Goal: Task Accomplishment & Management: Manage account settings

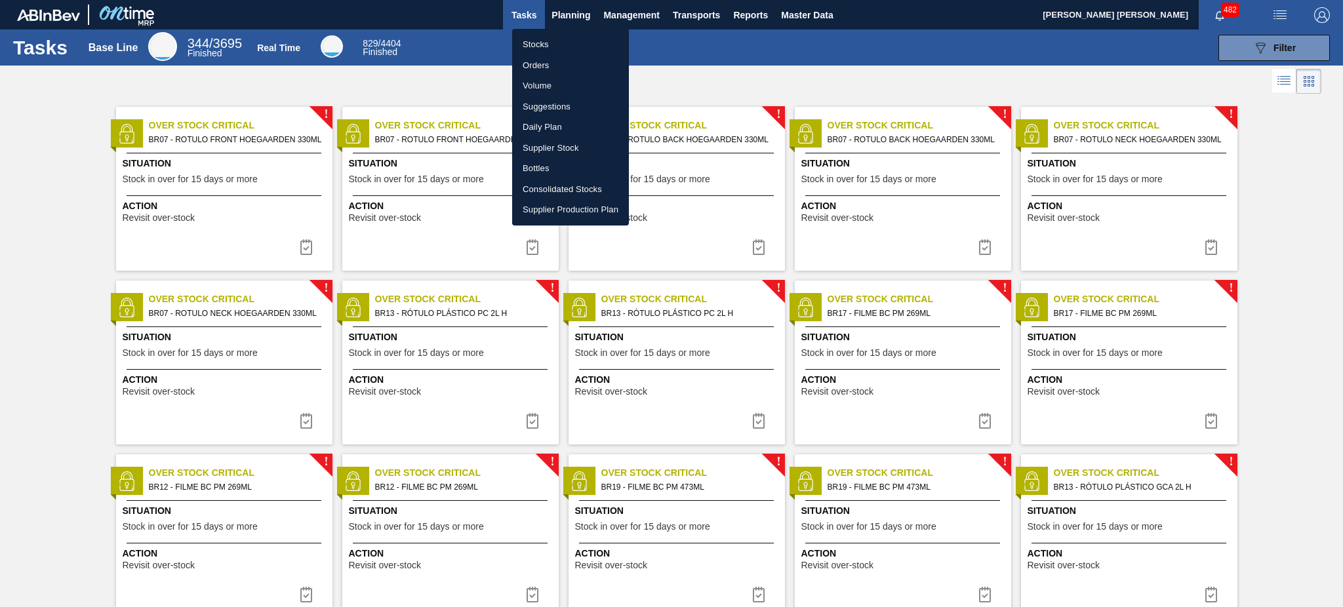
drag, startPoint x: 546, startPoint y: 46, endPoint x: 623, endPoint y: 232, distance: 201.1
click at [546, 45] on li "Stocks" at bounding box center [570, 44] width 117 height 21
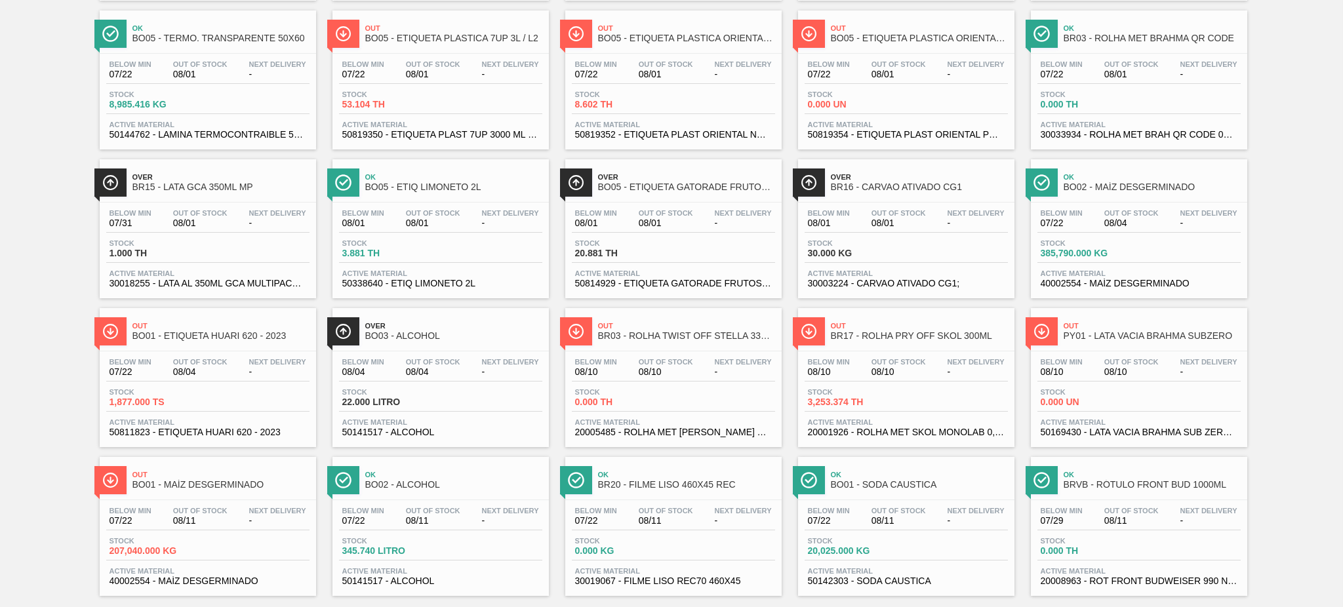
scroll to position [1006, 0]
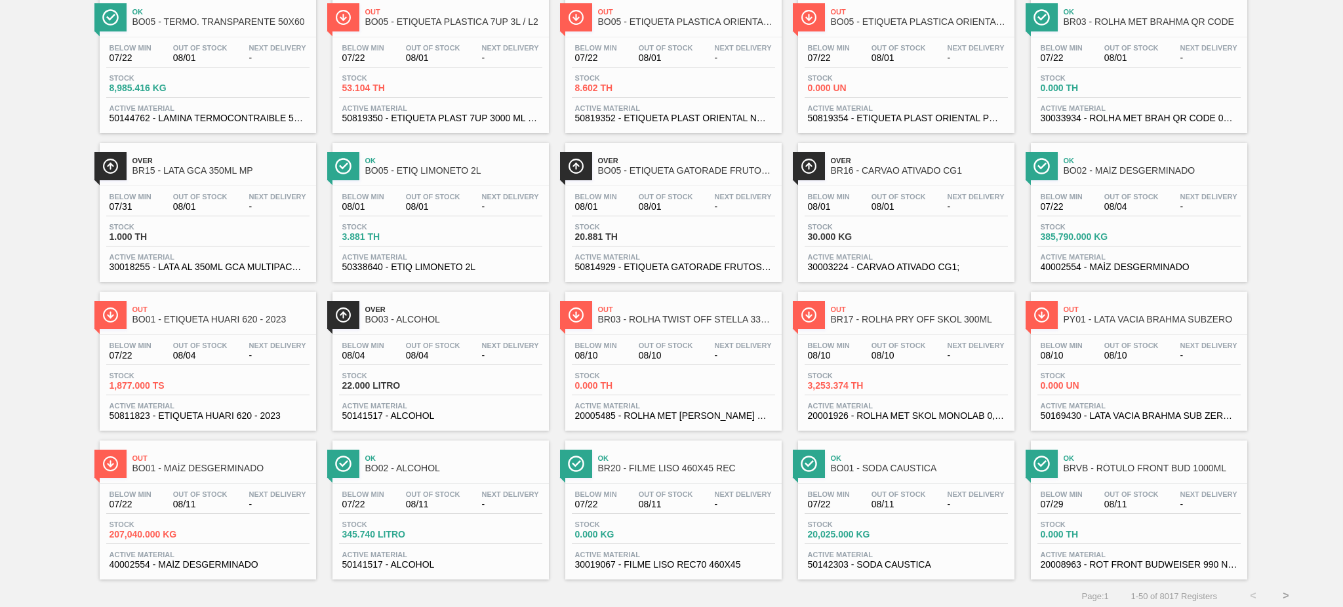
click at [456, 327] on div "Over BO03 - ALCOHOL Below Min 08/04 Out Of Stock 08/04 Next Delivery - Stock 22…" at bounding box center [441, 361] width 216 height 139
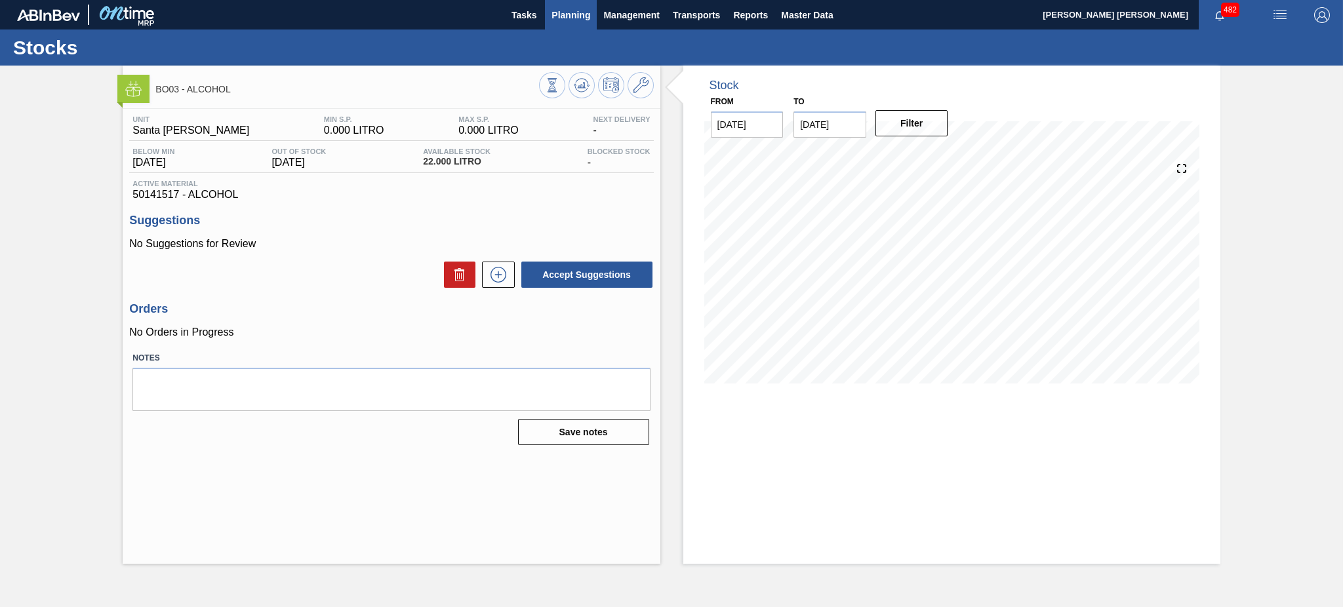
click at [575, 10] on span "Planning" at bounding box center [571, 15] width 39 height 16
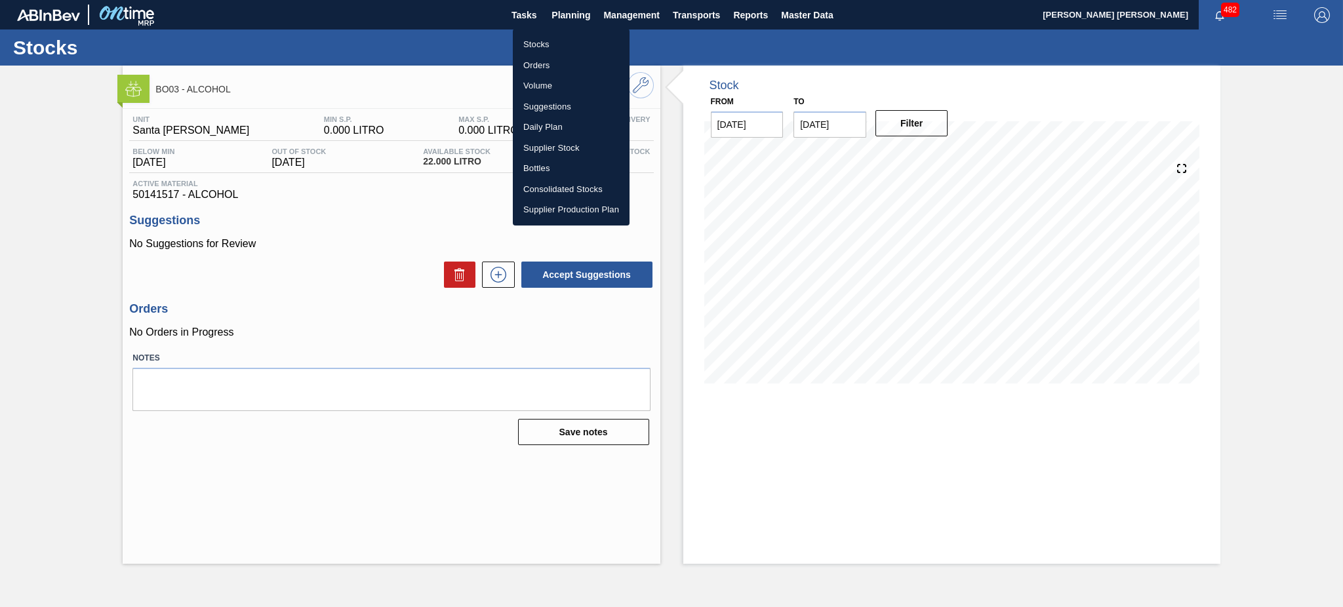
click at [636, 10] on div at bounding box center [671, 303] width 1343 height 607
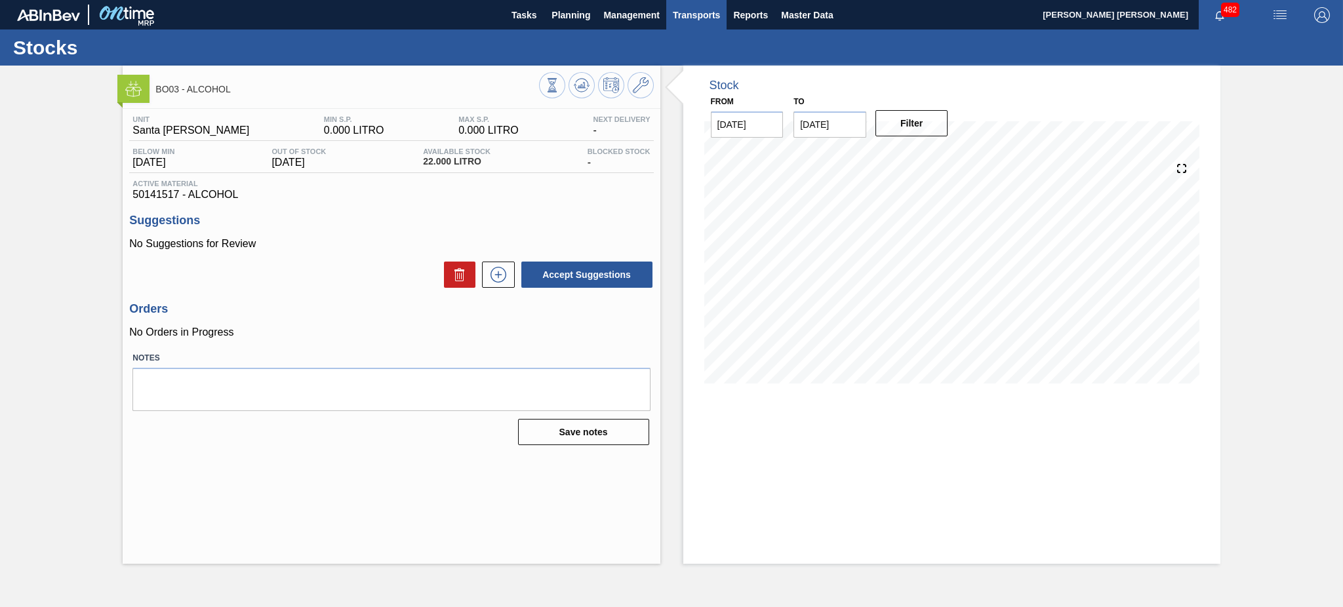
click at [676, 14] on span "Transports" at bounding box center [696, 15] width 47 height 16
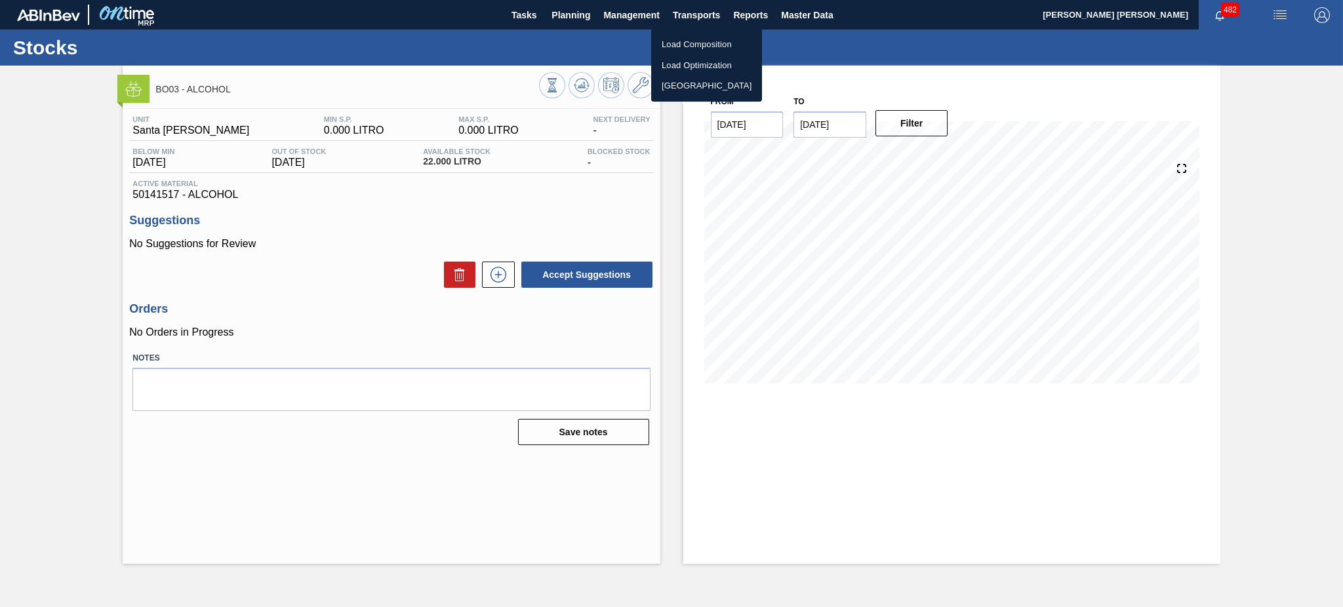
click at [678, 45] on li "Load Composition" at bounding box center [706, 44] width 111 height 21
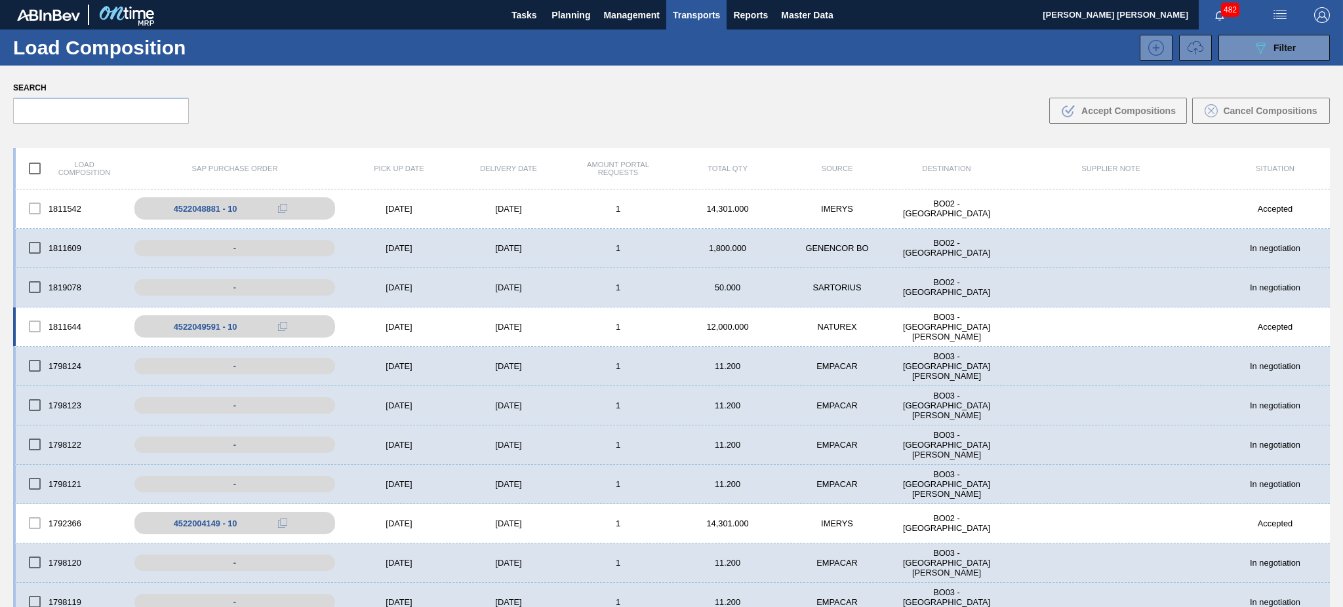
click at [527, 327] on div "[DATE]" at bounding box center [509, 327] width 110 height 10
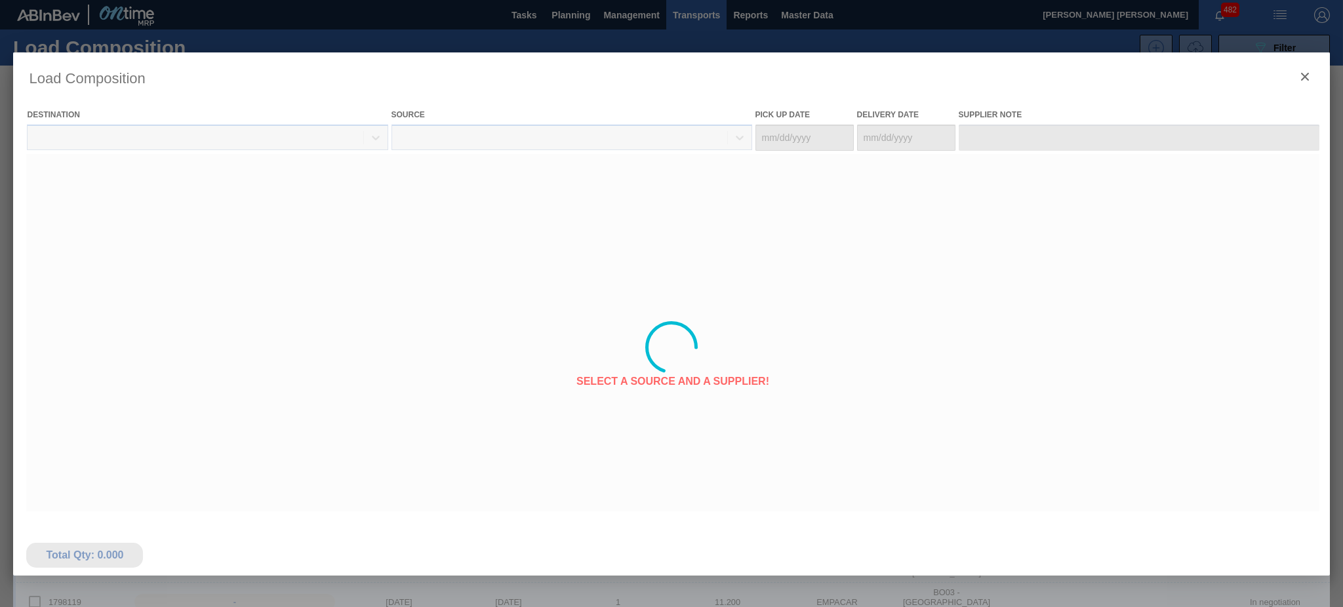
type Date "[DATE]"
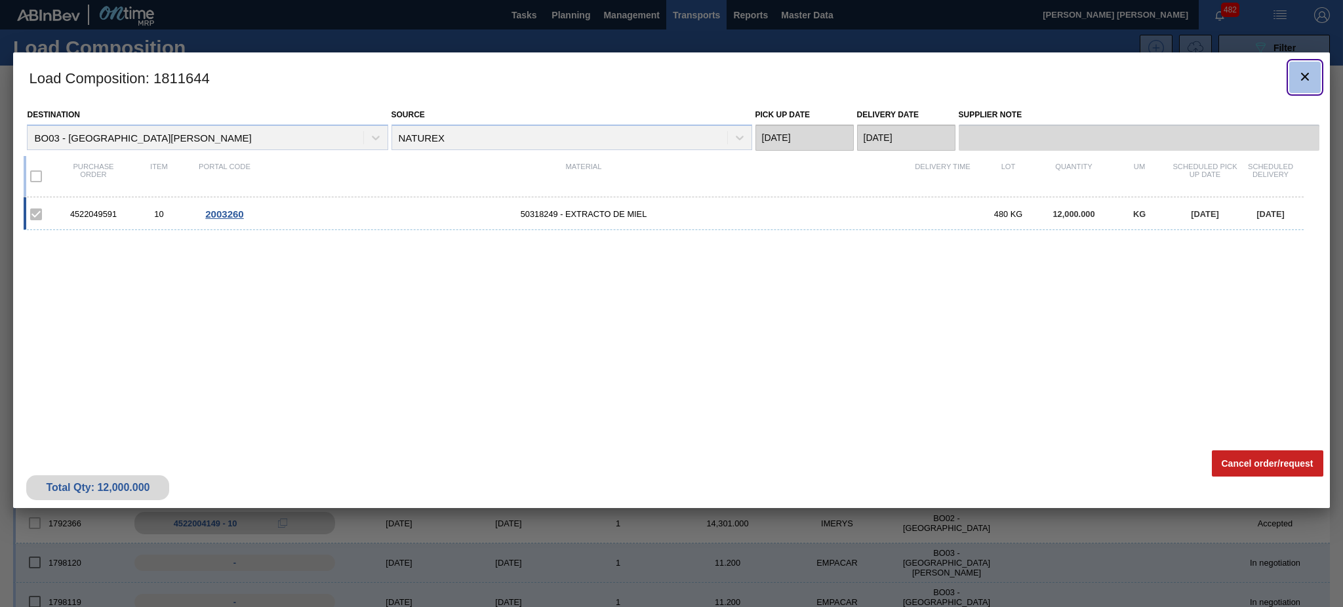
click at [1305, 77] on icon "botão de ícone" at bounding box center [1305, 77] width 8 height 8
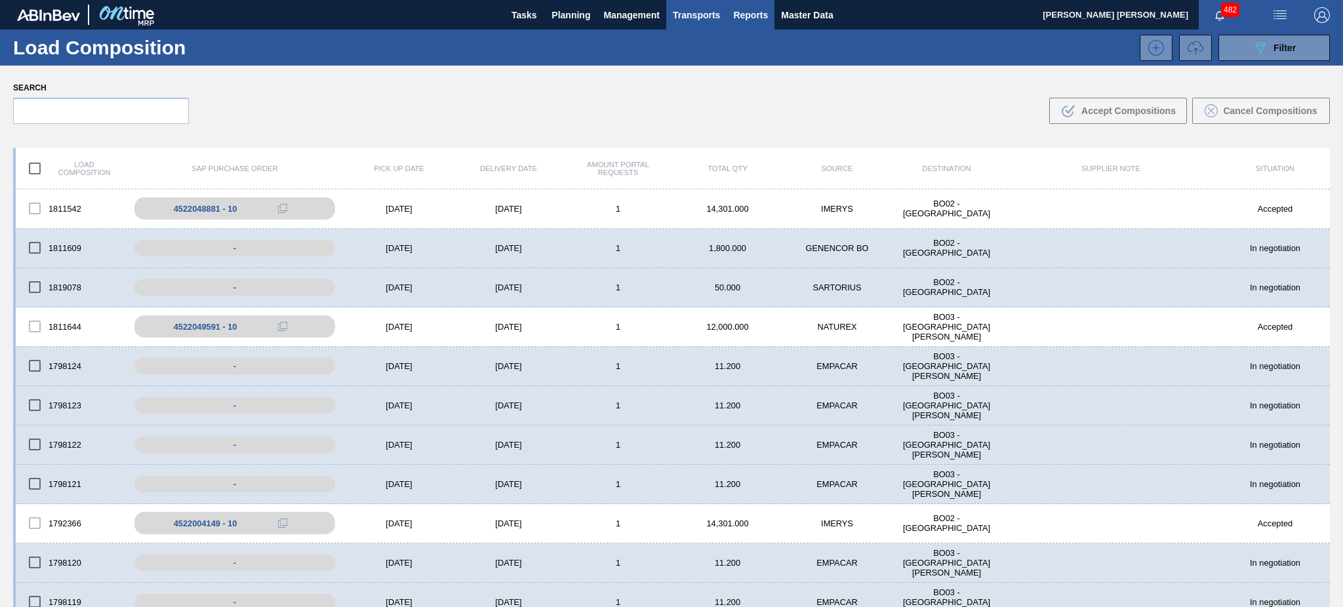
click at [762, 14] on span "Reports" at bounding box center [750, 15] width 35 height 16
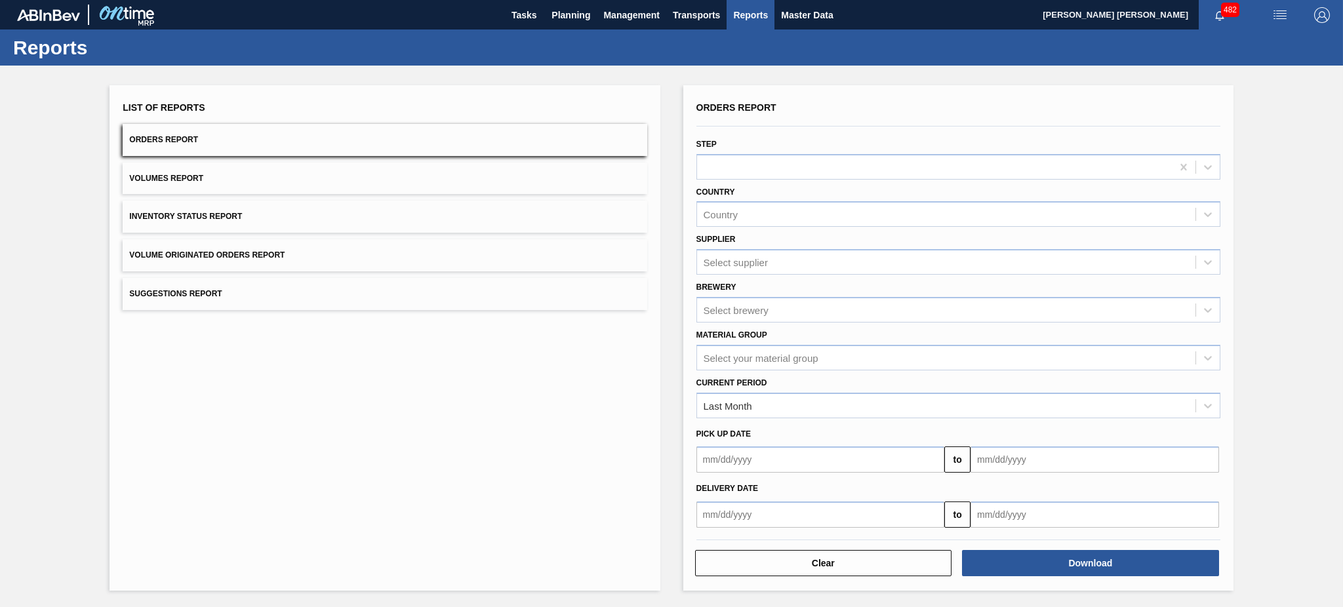
click at [550, 183] on button "Volumes Report" at bounding box center [385, 179] width 524 height 32
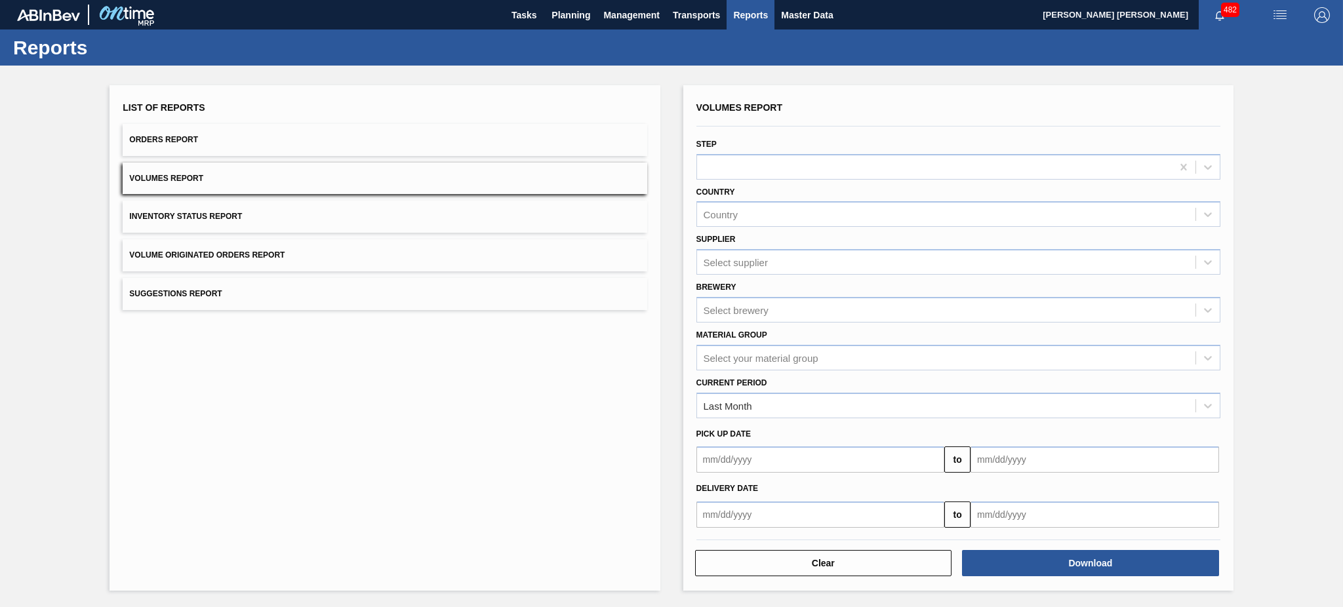
click at [542, 213] on button "Inventory Status Report" at bounding box center [385, 217] width 524 height 32
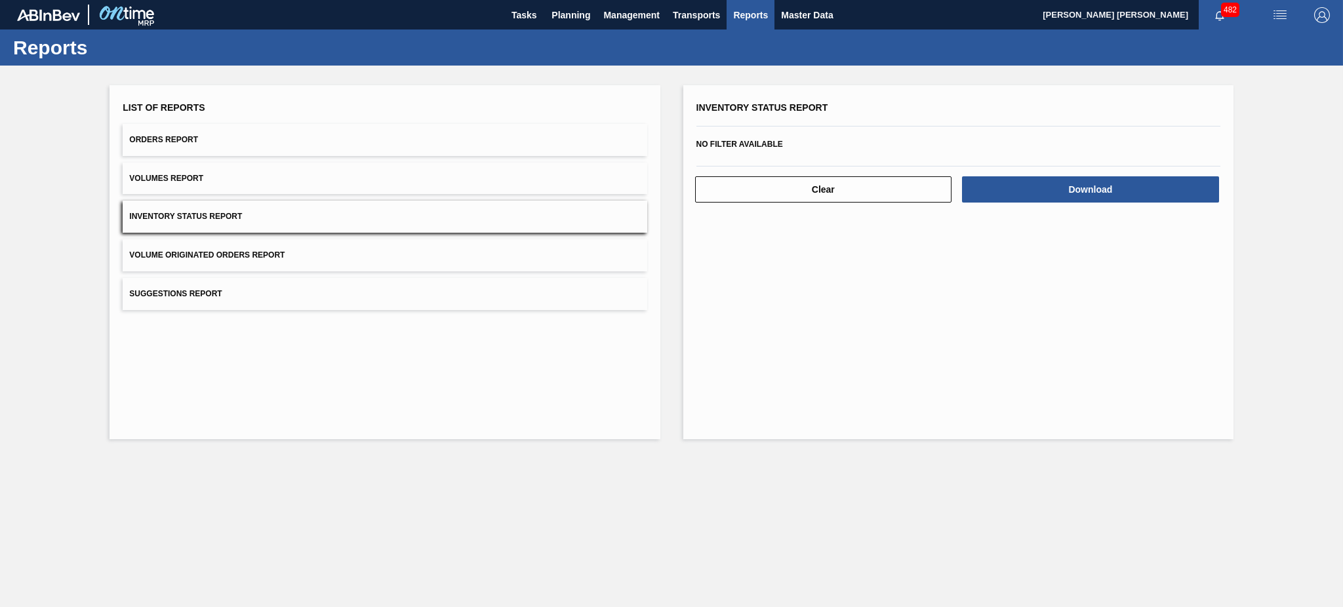
click at [537, 255] on button "Volume Originated Orders Report" at bounding box center [385, 255] width 524 height 32
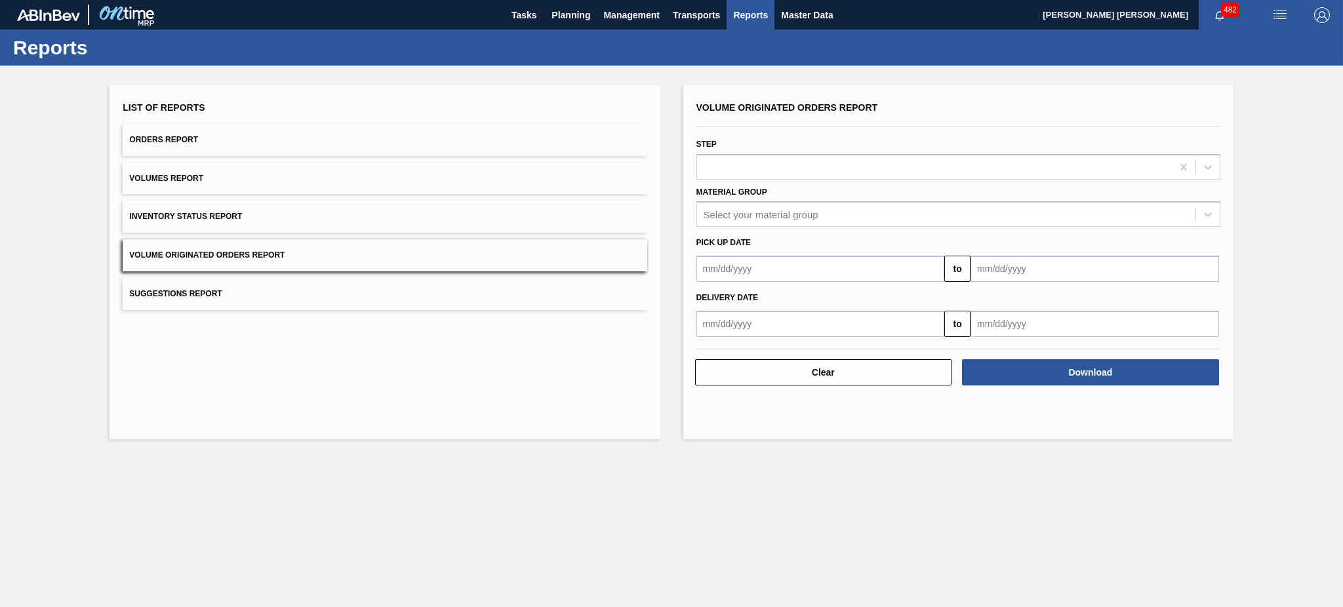
click at [537, 288] on button "Suggestions Report" at bounding box center [385, 294] width 524 height 32
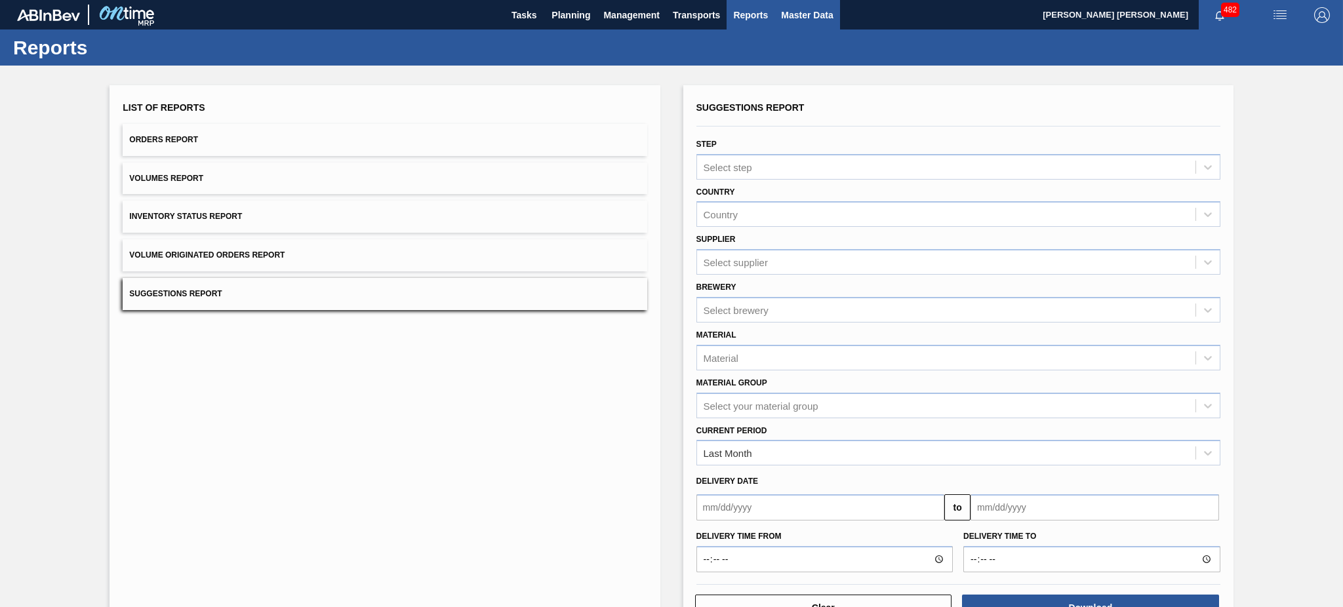
click at [810, 17] on span "Master Data" at bounding box center [807, 15] width 52 height 16
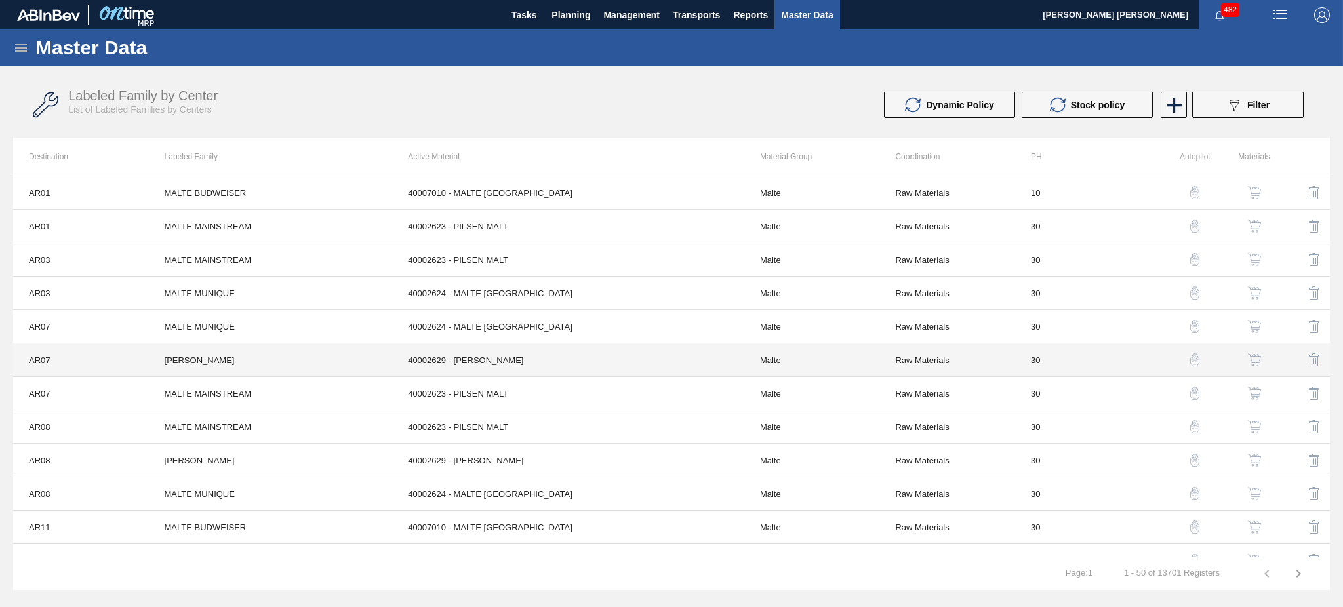
click at [521, 361] on td "40002629 - [PERSON_NAME]" at bounding box center [568, 360] width 352 height 33
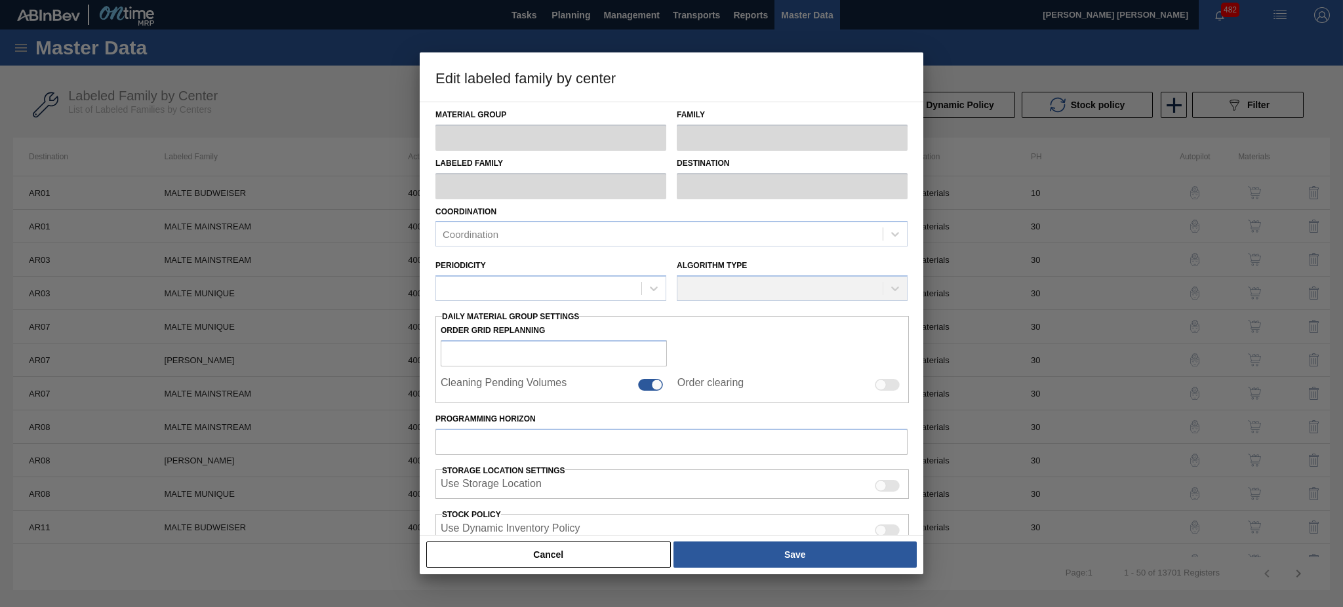
type input "Malte"
type input "[PERSON_NAME]"
type input "AR07 - [GEOGRAPHIC_DATA]"
type input "0"
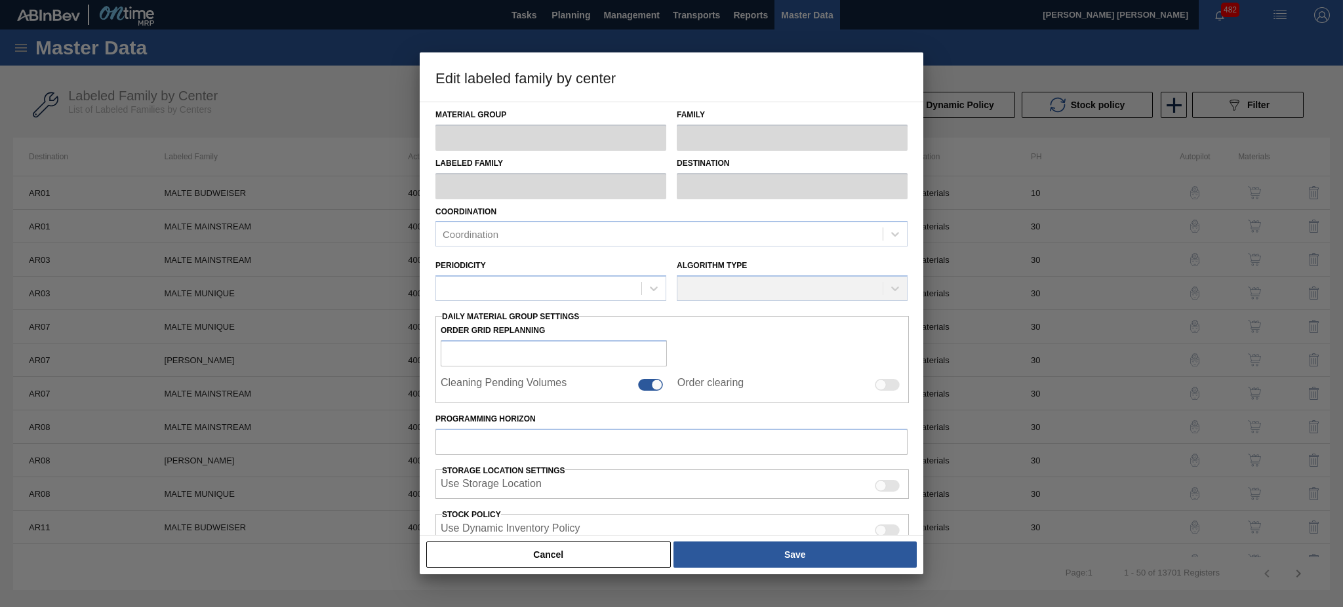
type input "30"
type input "0"
type input "100"
type input "0.000"
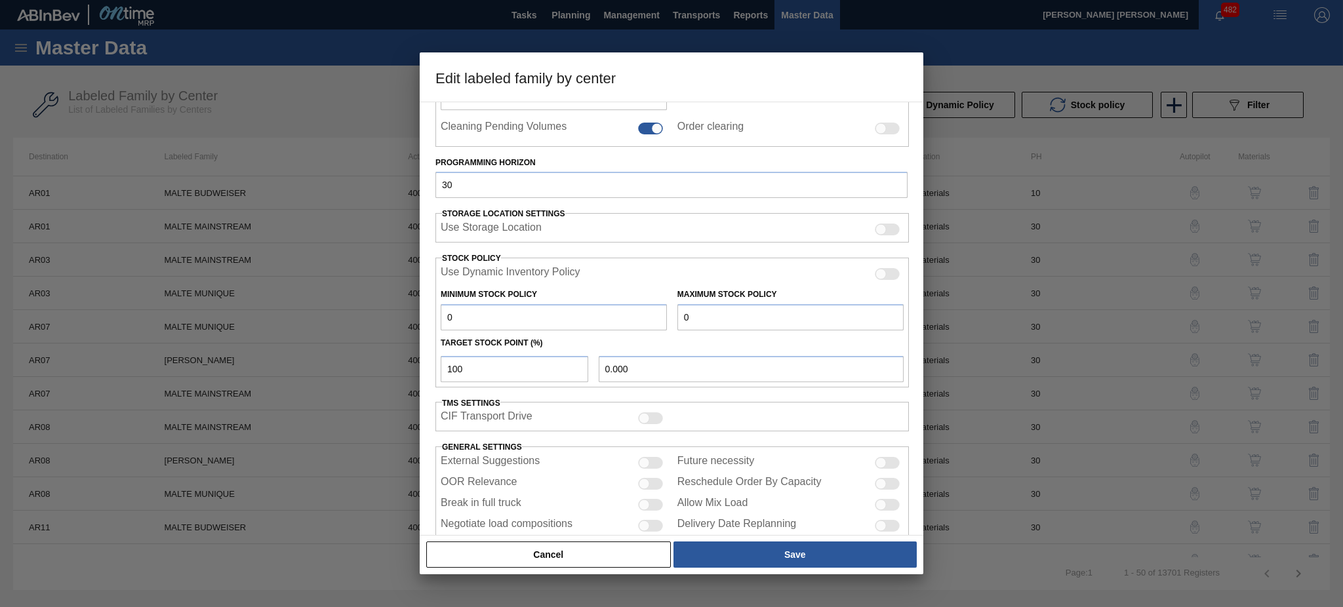
scroll to position [290, 0]
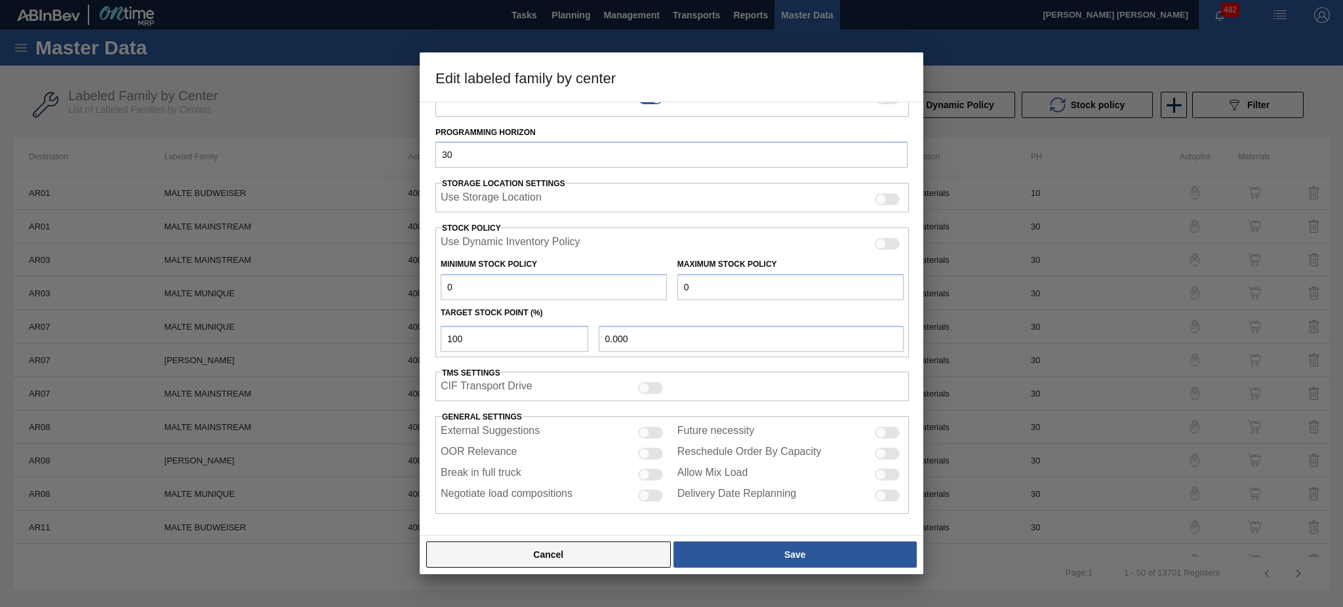
click at [585, 550] on button "Cancel" at bounding box center [548, 555] width 245 height 26
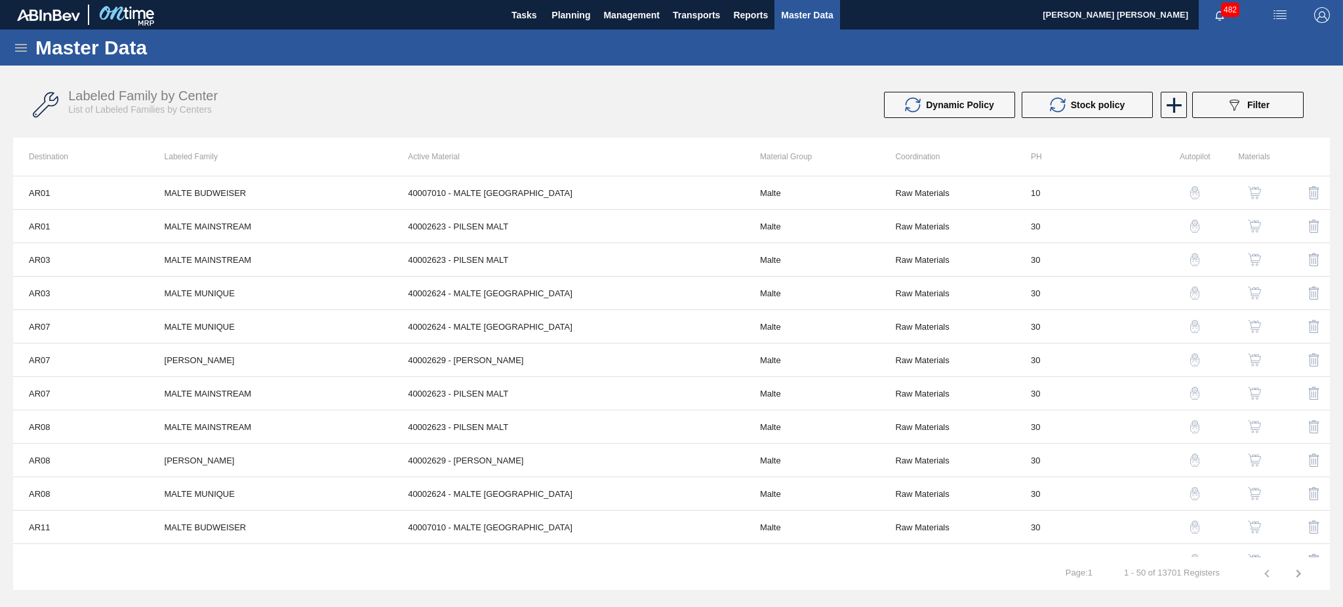
click at [24, 45] on icon at bounding box center [21, 48] width 12 height 8
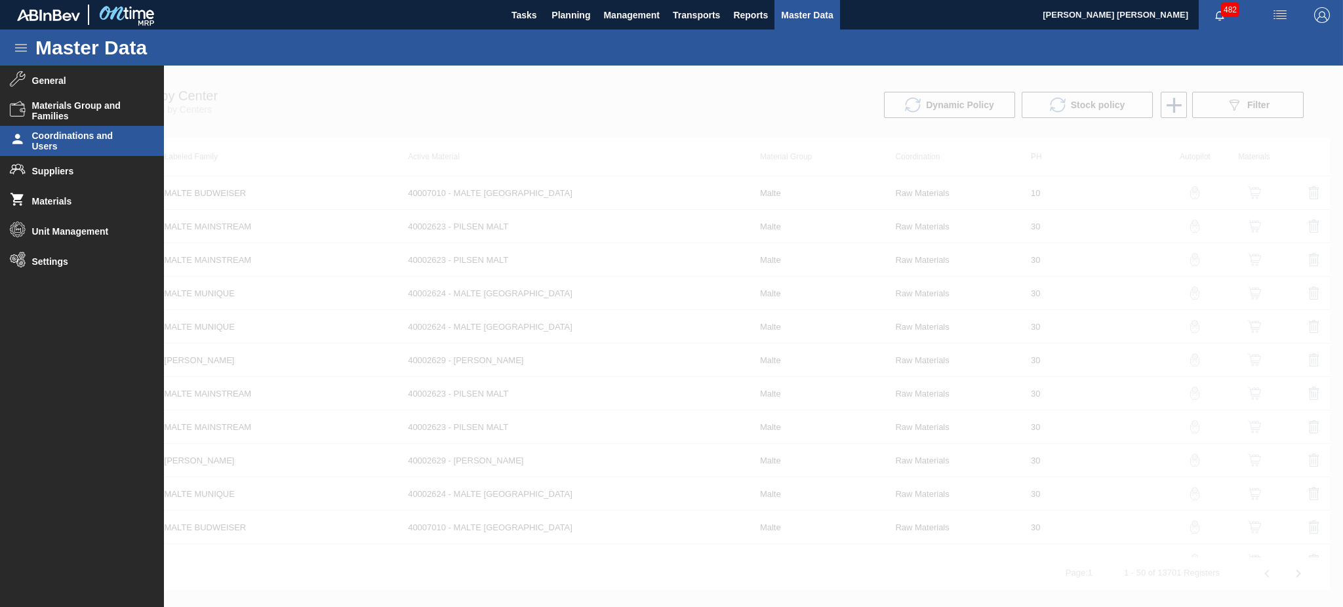
click at [91, 138] on span "Coordinations and Users" at bounding box center [86, 141] width 108 height 21
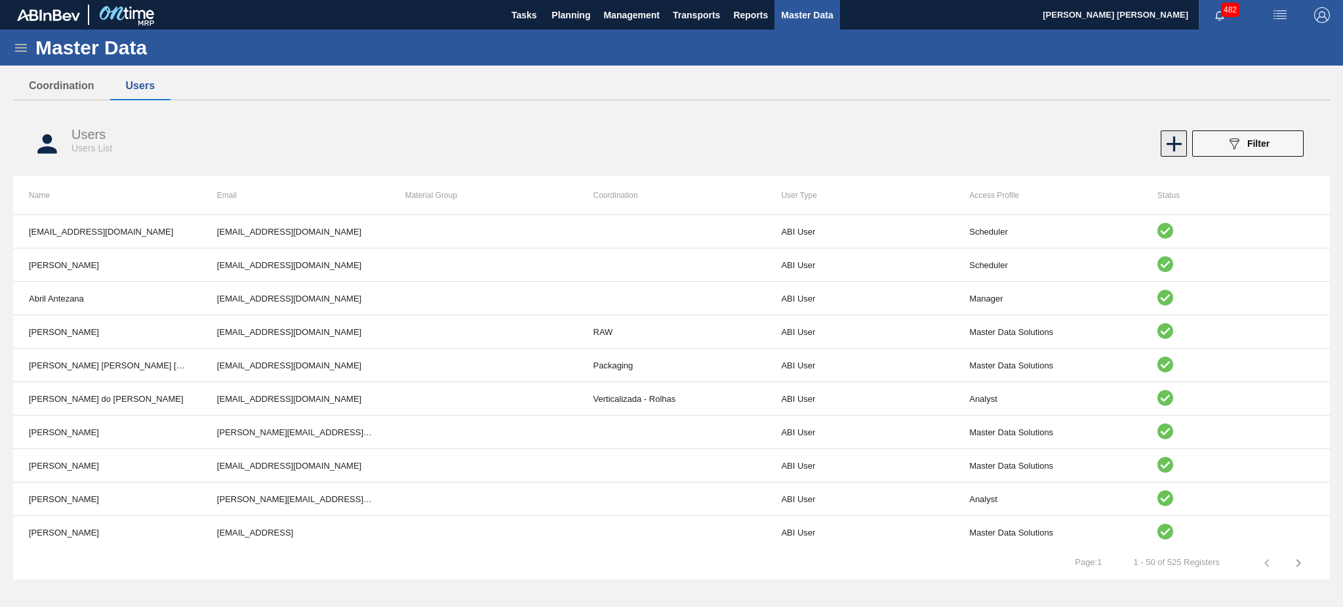
click at [1168, 146] on icon at bounding box center [1175, 144] width 26 height 26
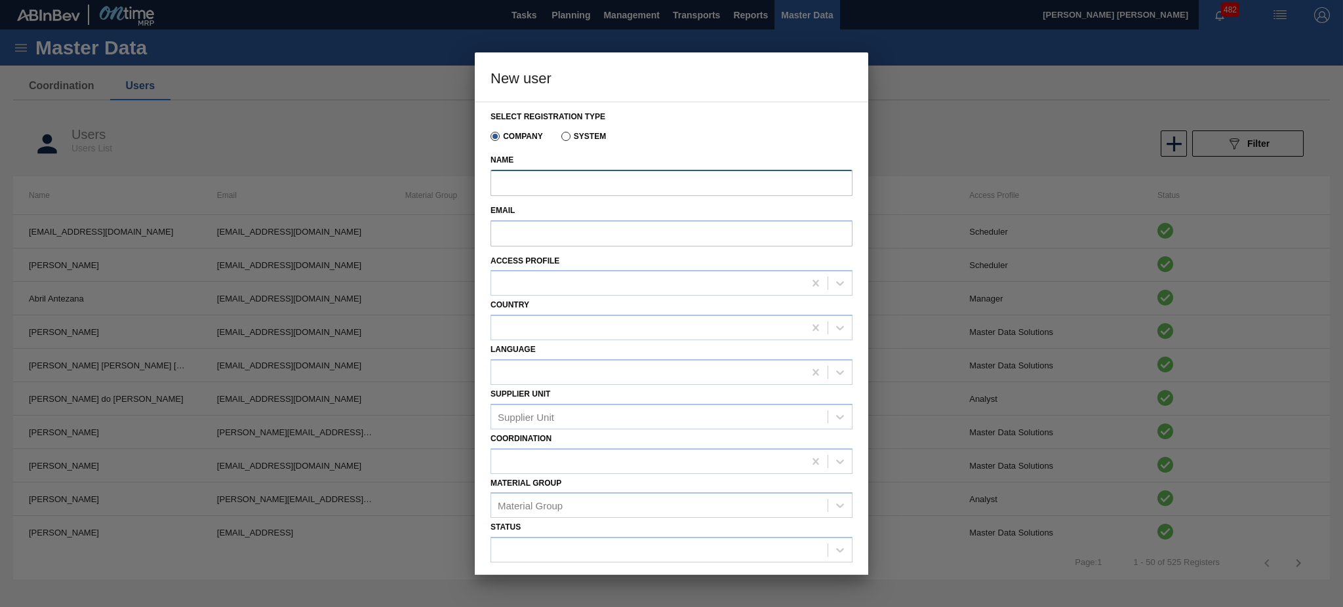
click at [586, 188] on input "Name" at bounding box center [672, 183] width 362 height 26
paste input "[PERSON_NAME]"
type input "[PERSON_NAME]"
click at [530, 234] on input "Email" at bounding box center [672, 233] width 362 height 26
paste input "[EMAIL_ADDRESS][DOMAIN_NAME]"
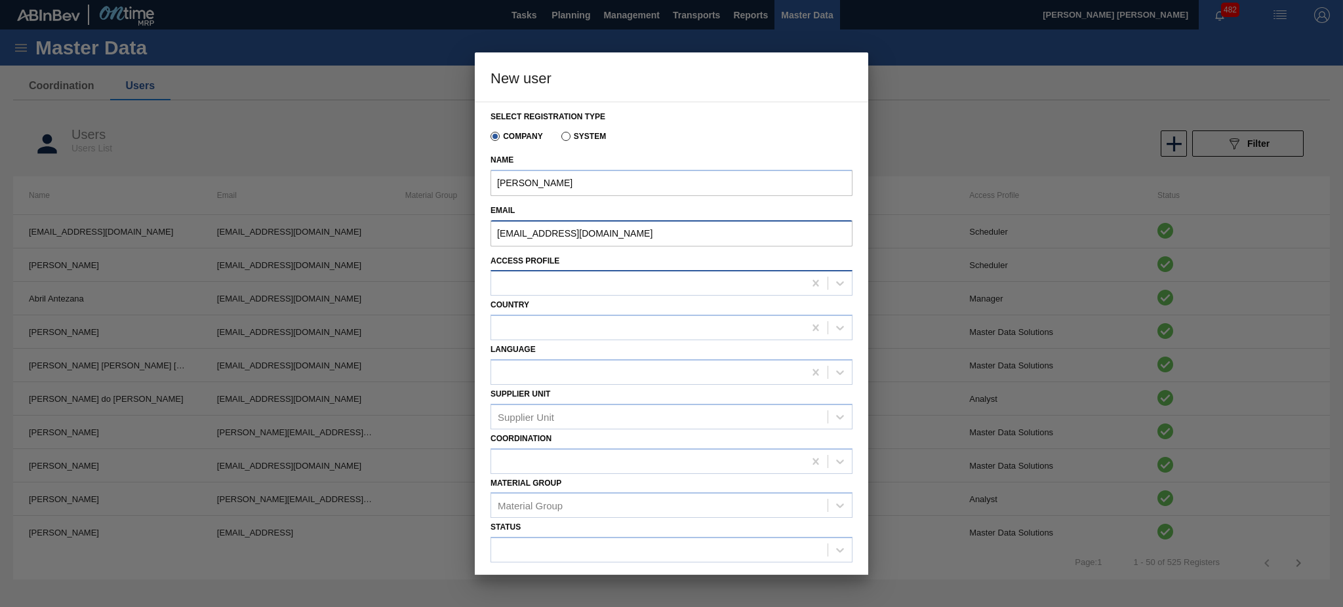
type input "[EMAIL_ADDRESS][DOMAIN_NAME]"
click at [522, 281] on div at bounding box center [647, 283] width 313 height 19
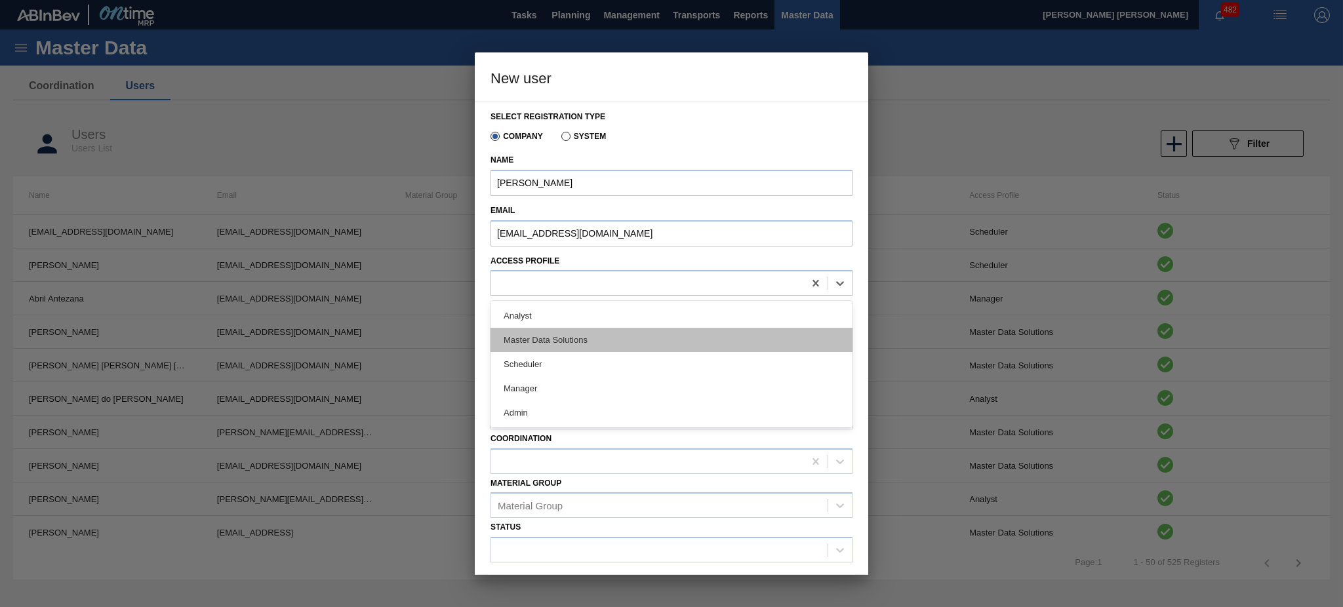
click at [544, 341] on div "Master Data Solutions" at bounding box center [672, 340] width 362 height 24
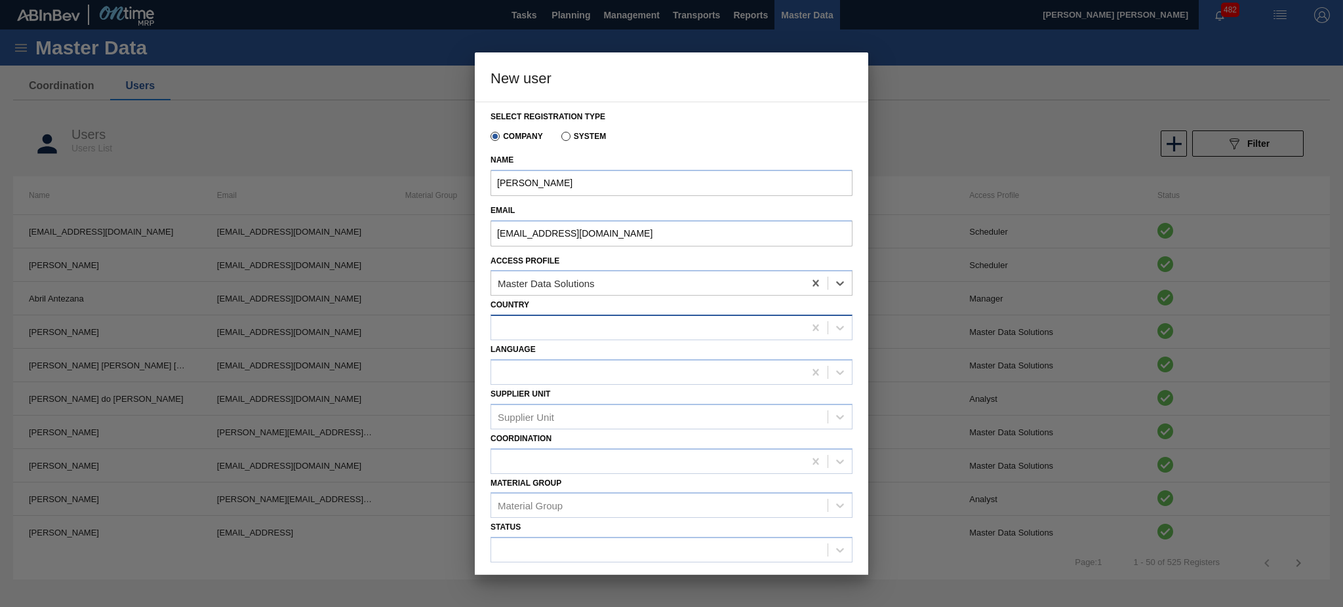
click at [546, 329] on div at bounding box center [647, 328] width 313 height 19
type input "bra"
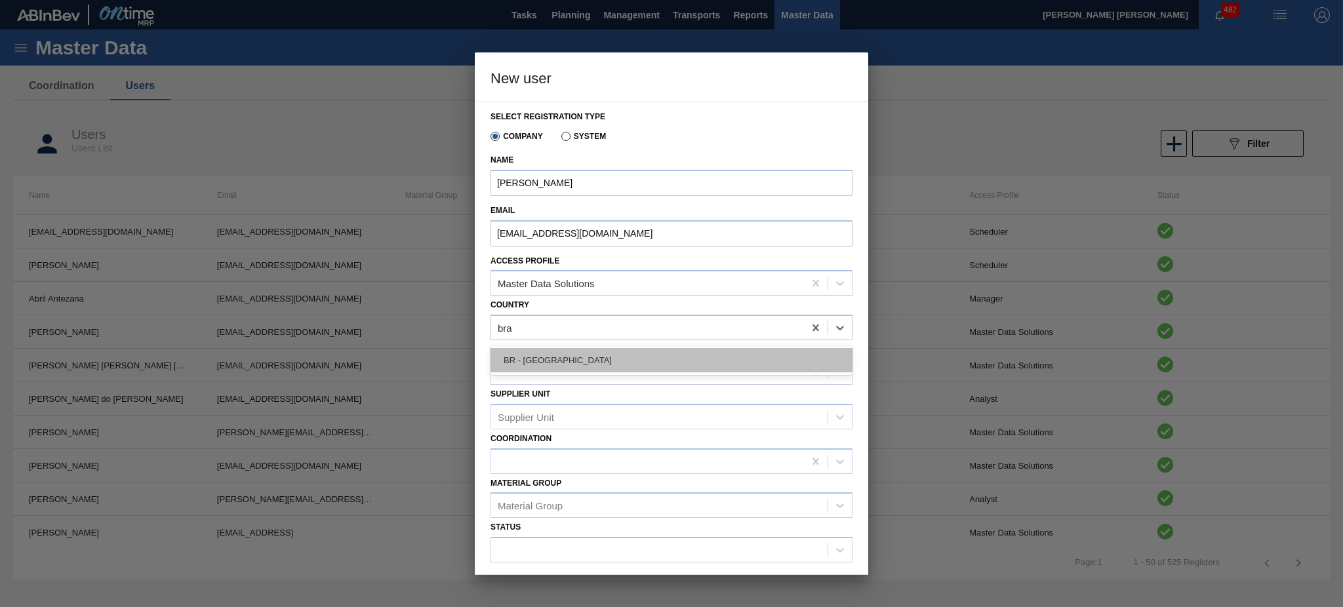
click at [563, 363] on div "BR - [GEOGRAPHIC_DATA]" at bounding box center [672, 360] width 362 height 24
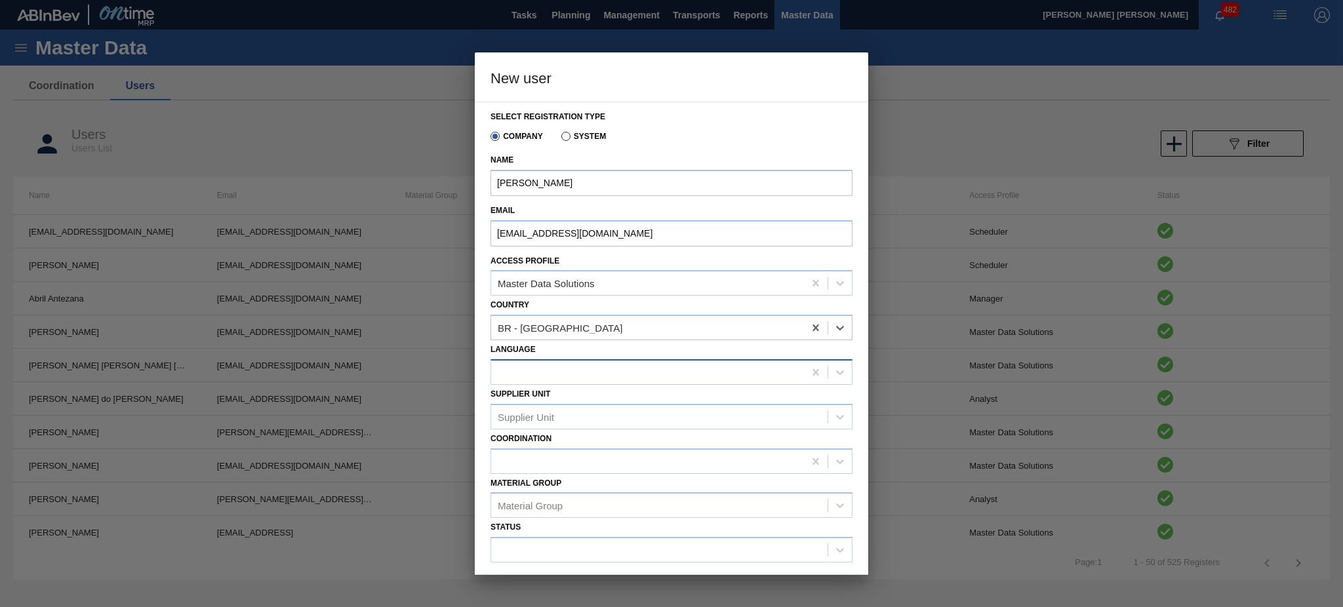
click at [546, 363] on div at bounding box center [647, 372] width 313 height 19
type input "por"
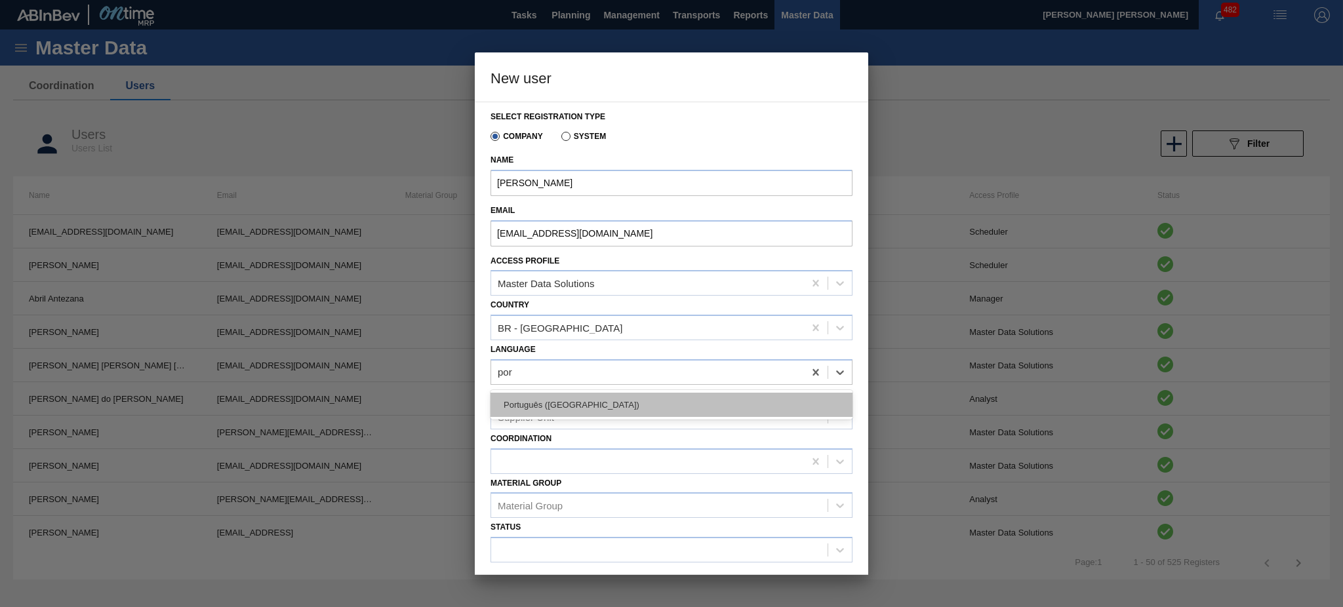
click at [525, 399] on div "Português ([GEOGRAPHIC_DATA])" at bounding box center [672, 405] width 362 height 24
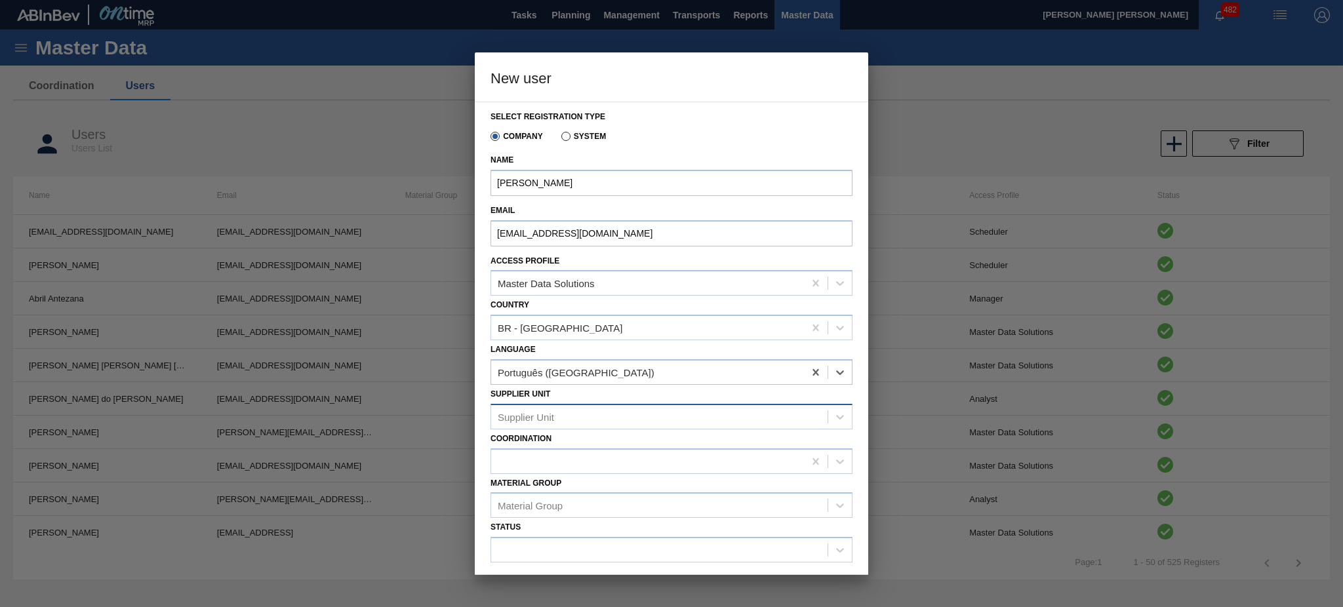
click at [533, 413] on div "Supplier Unit" at bounding box center [526, 416] width 56 height 11
click at [536, 413] on div "Supplier Unit" at bounding box center [526, 416] width 56 height 11
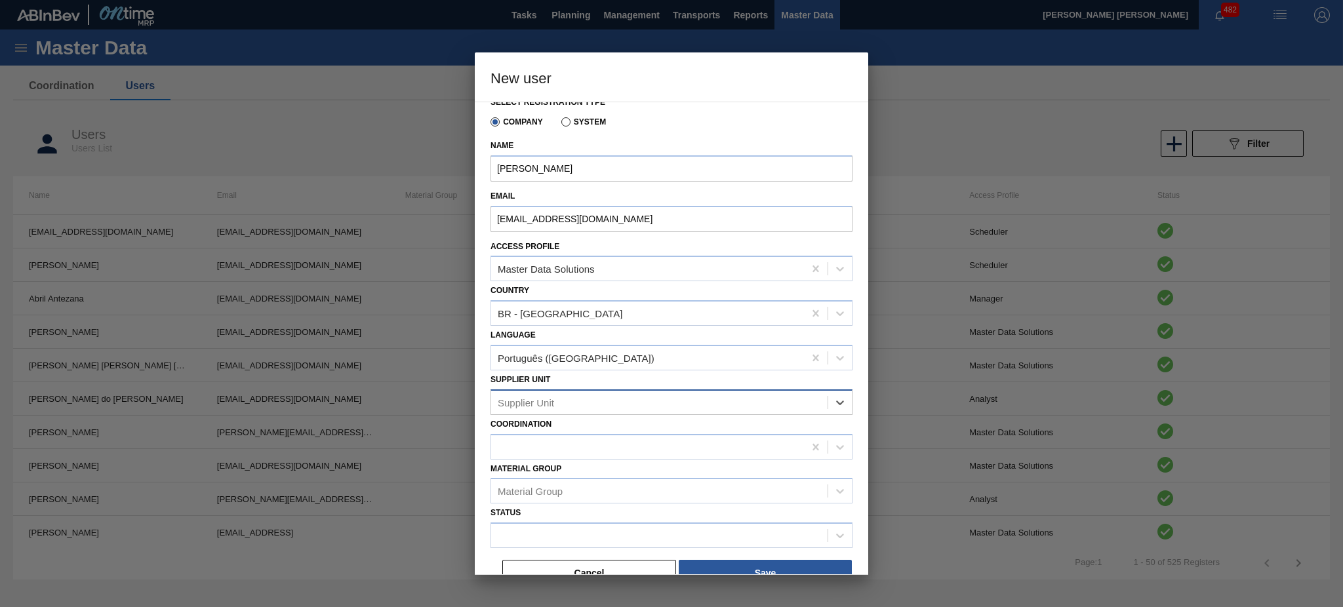
scroll to position [28, 0]
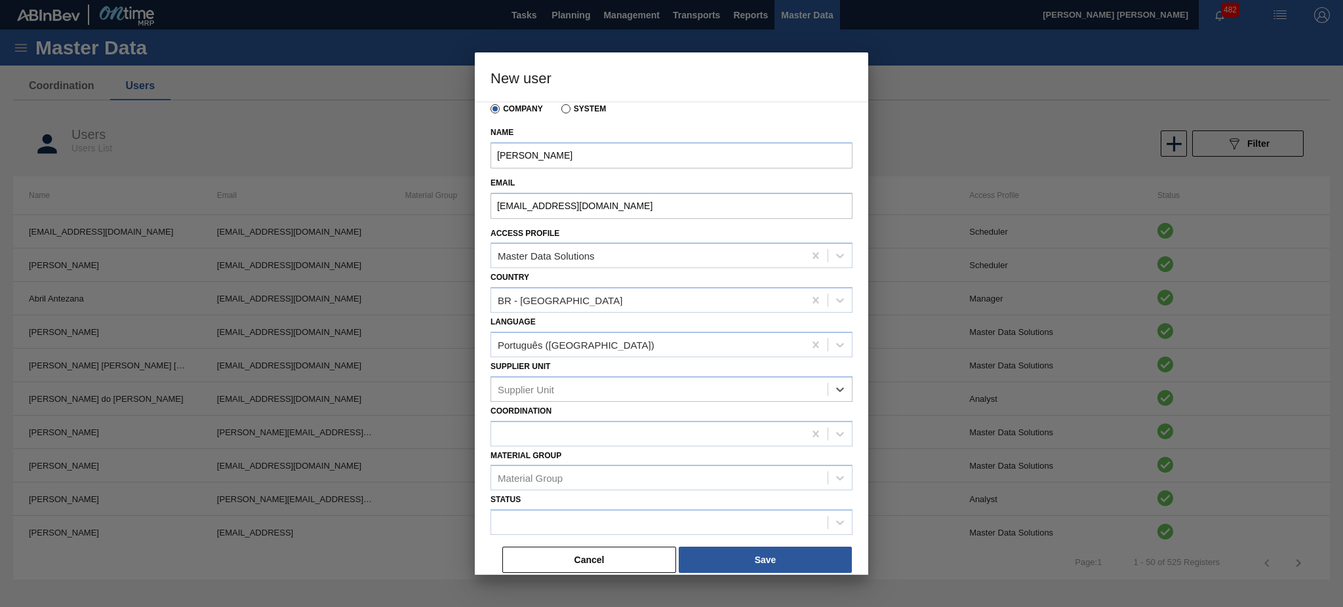
click at [531, 535] on div "Cancel Save" at bounding box center [672, 549] width 362 height 29
click at [531, 522] on div at bounding box center [659, 523] width 337 height 19
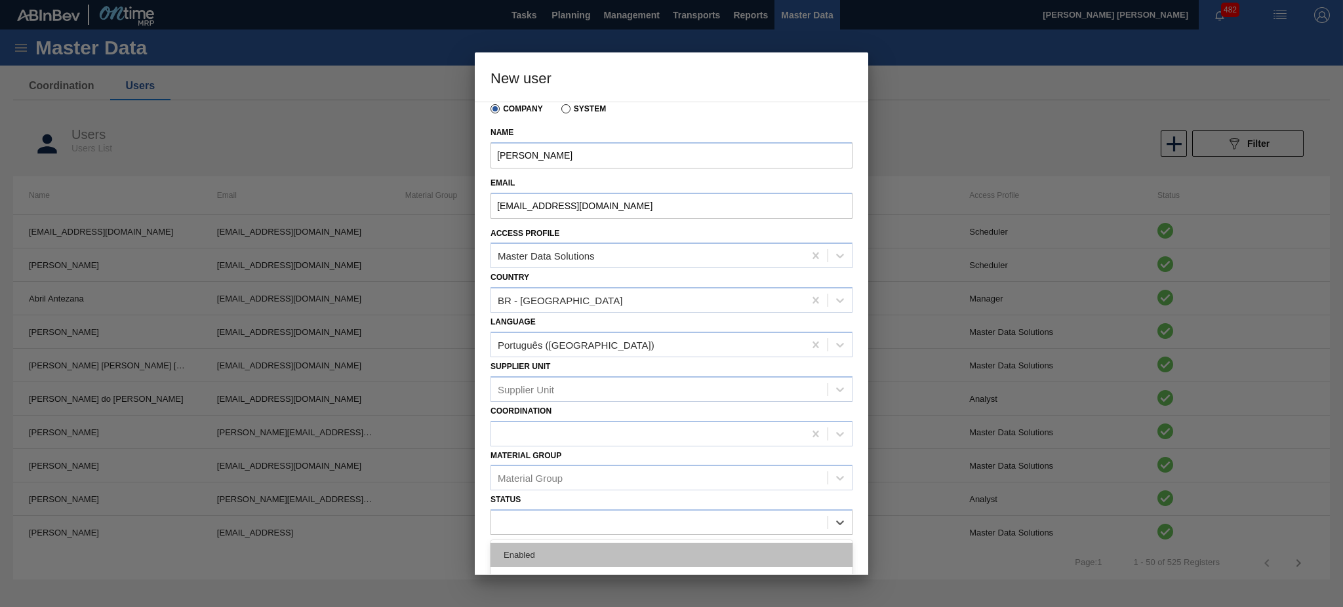
click at [555, 543] on div "Enabled" at bounding box center [672, 555] width 362 height 24
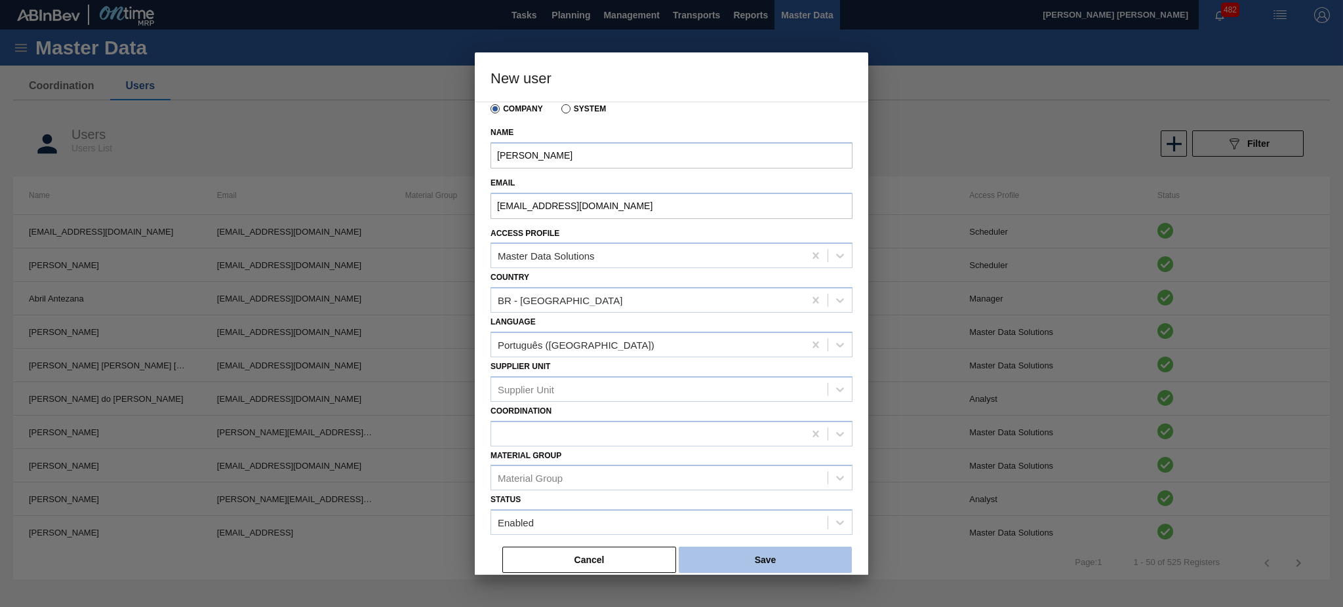
click at [715, 552] on button "Save" at bounding box center [765, 560] width 173 height 26
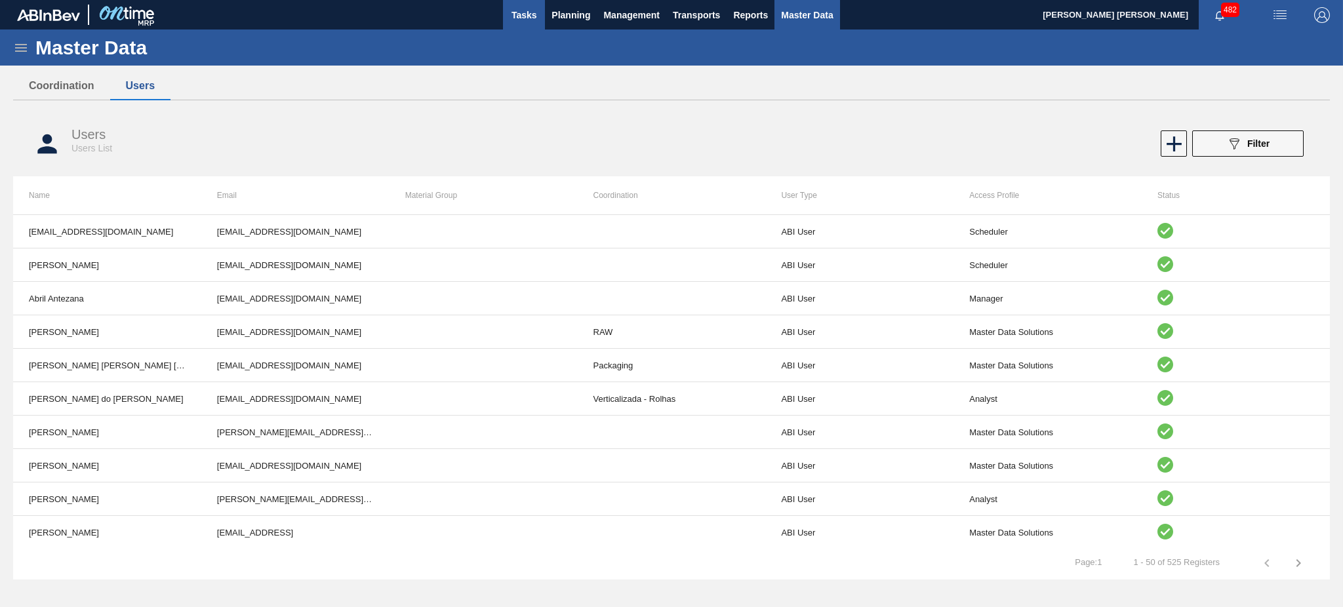
click at [535, 15] on span "Tasks" at bounding box center [524, 15] width 29 height 16
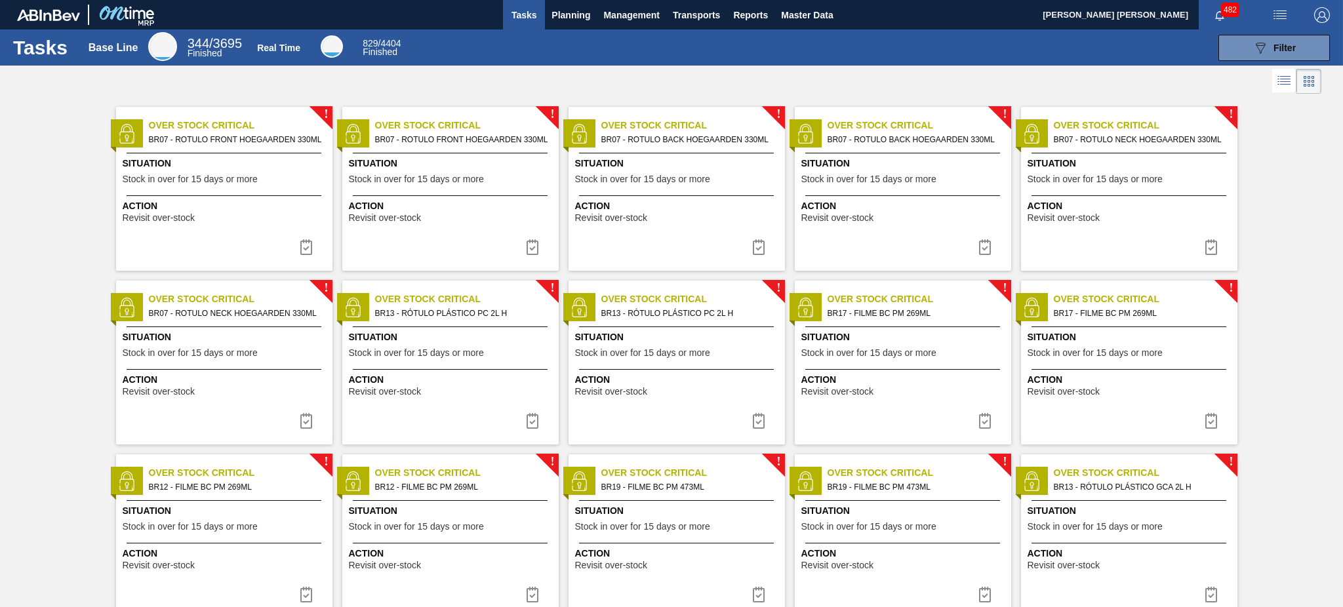
drag, startPoint x: 1319, startPoint y: 18, endPoint x: 1302, endPoint y: 73, distance: 57.5
click at [1319, 18] on img "button" at bounding box center [1323, 15] width 16 height 16
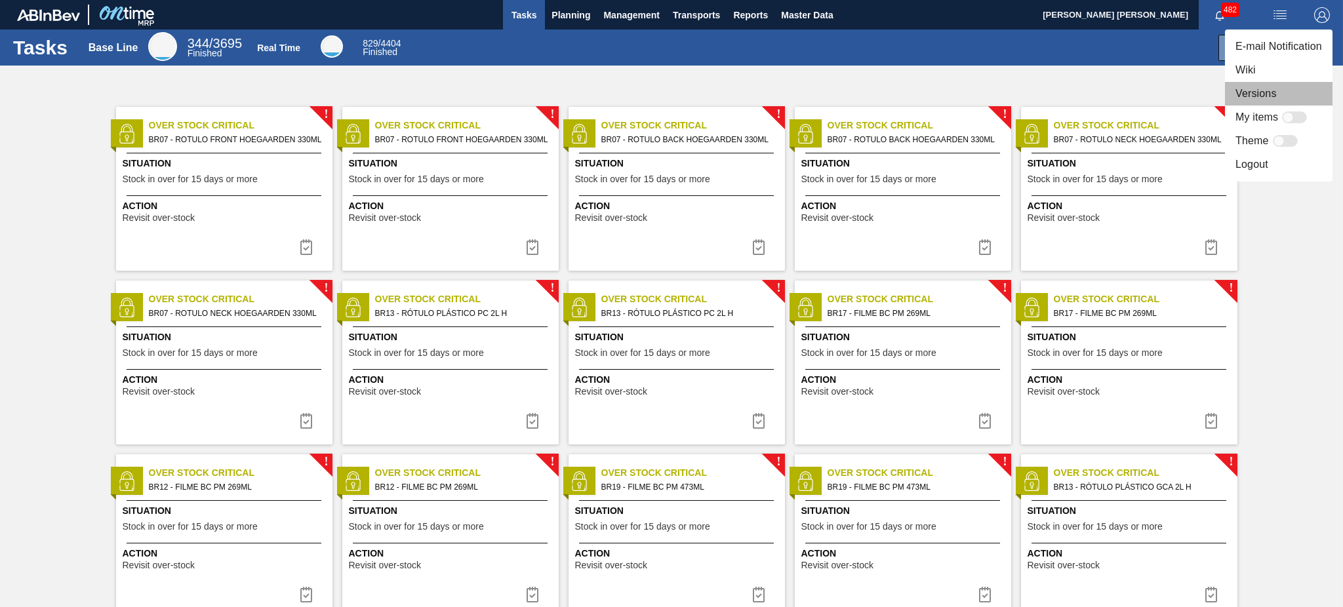
click at [1282, 97] on li "Versions" at bounding box center [1279, 94] width 108 height 24
